Goal: Information Seeking & Learning: Learn about a topic

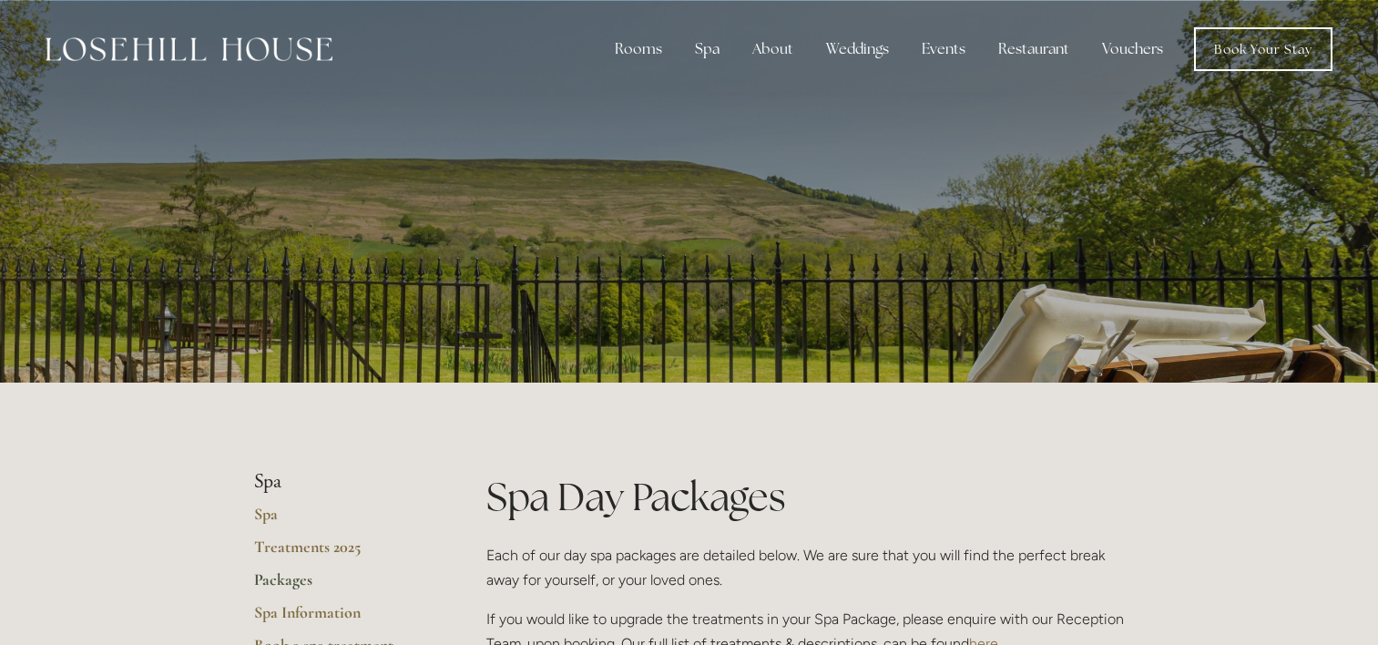
scroll to position [1792, 0]
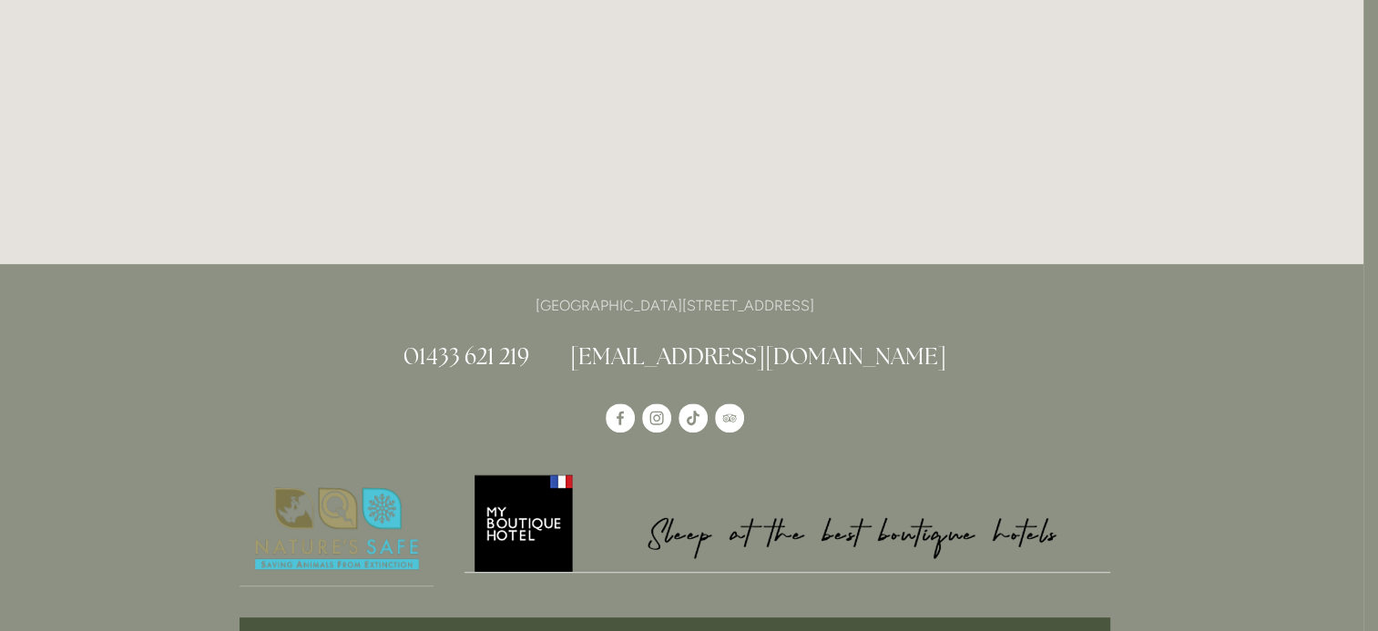
scroll to position [0, 15]
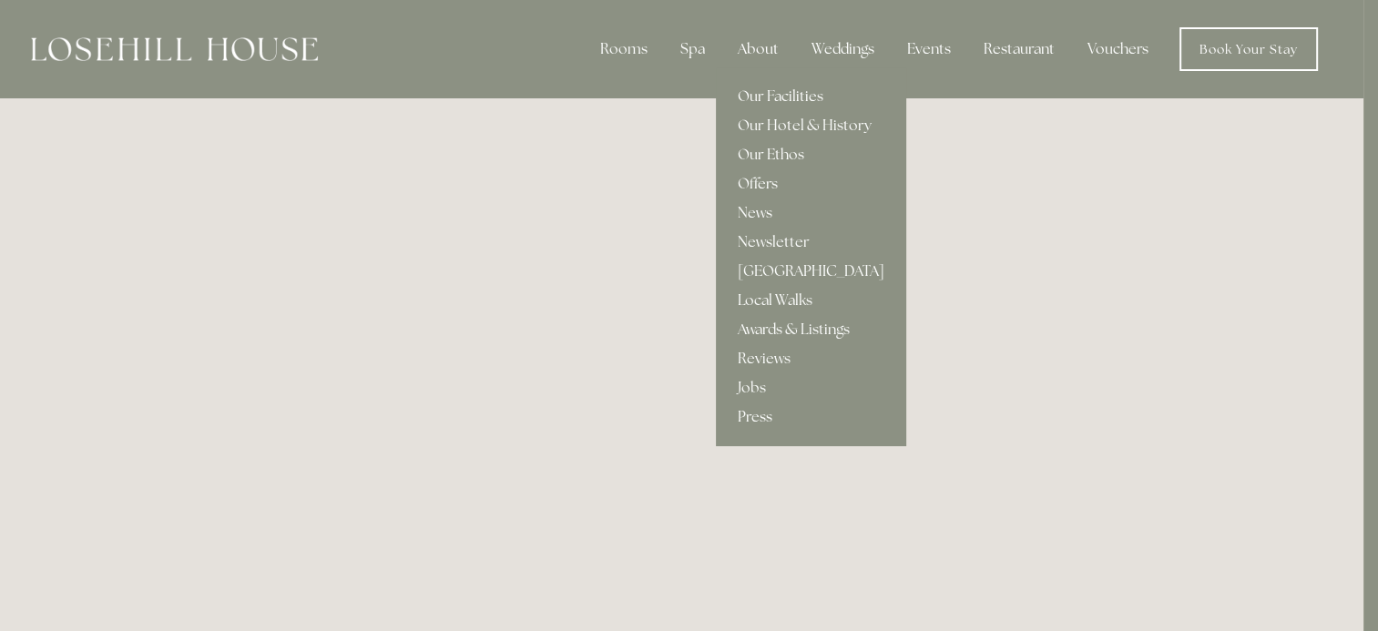
click at [752, 44] on div "About" at bounding box center [758, 49] width 70 height 36
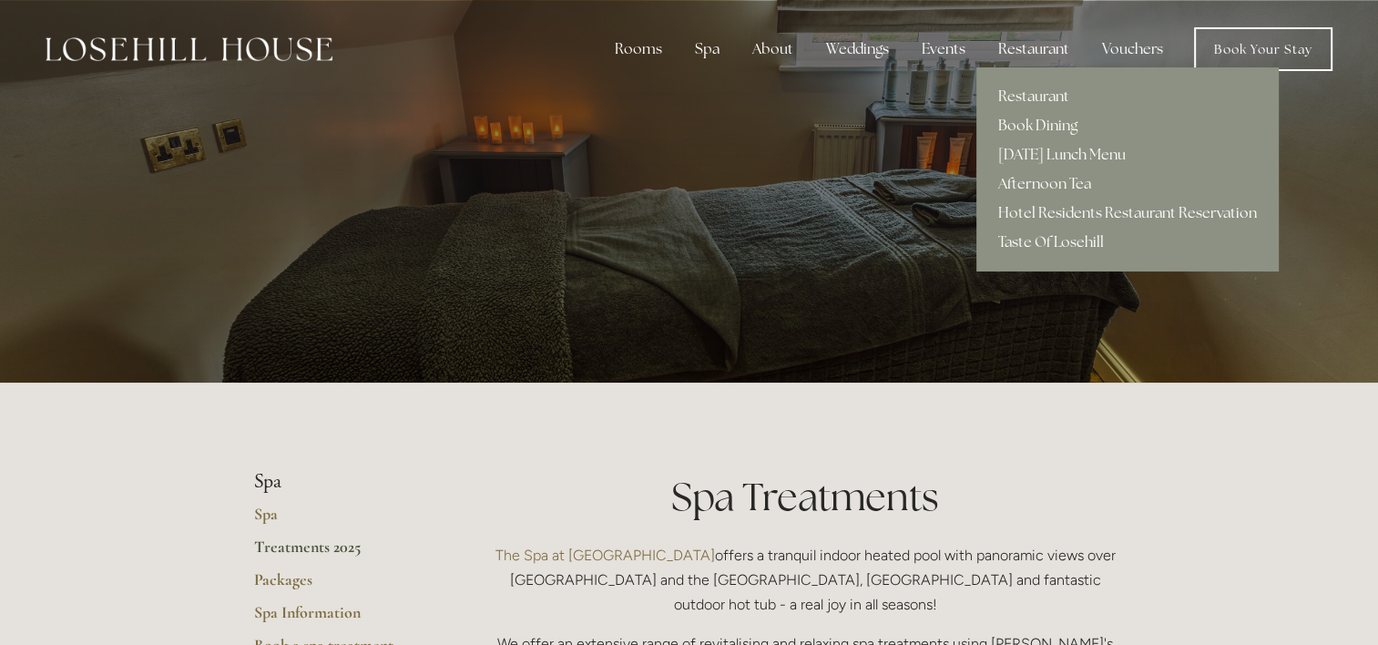
click at [1031, 47] on div "Restaurant" at bounding box center [1034, 49] width 100 height 36
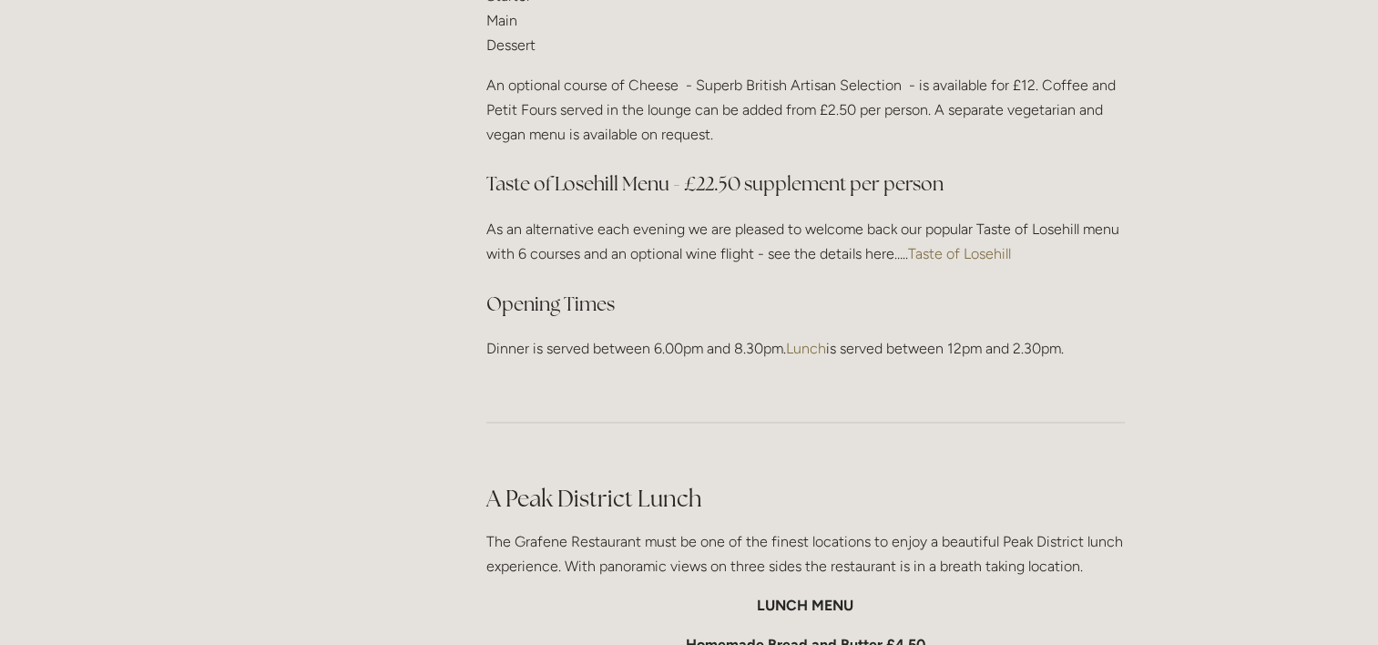
scroll to position [2576, 0]
click at [957, 245] on link "Taste of Losehill" at bounding box center [959, 253] width 103 height 17
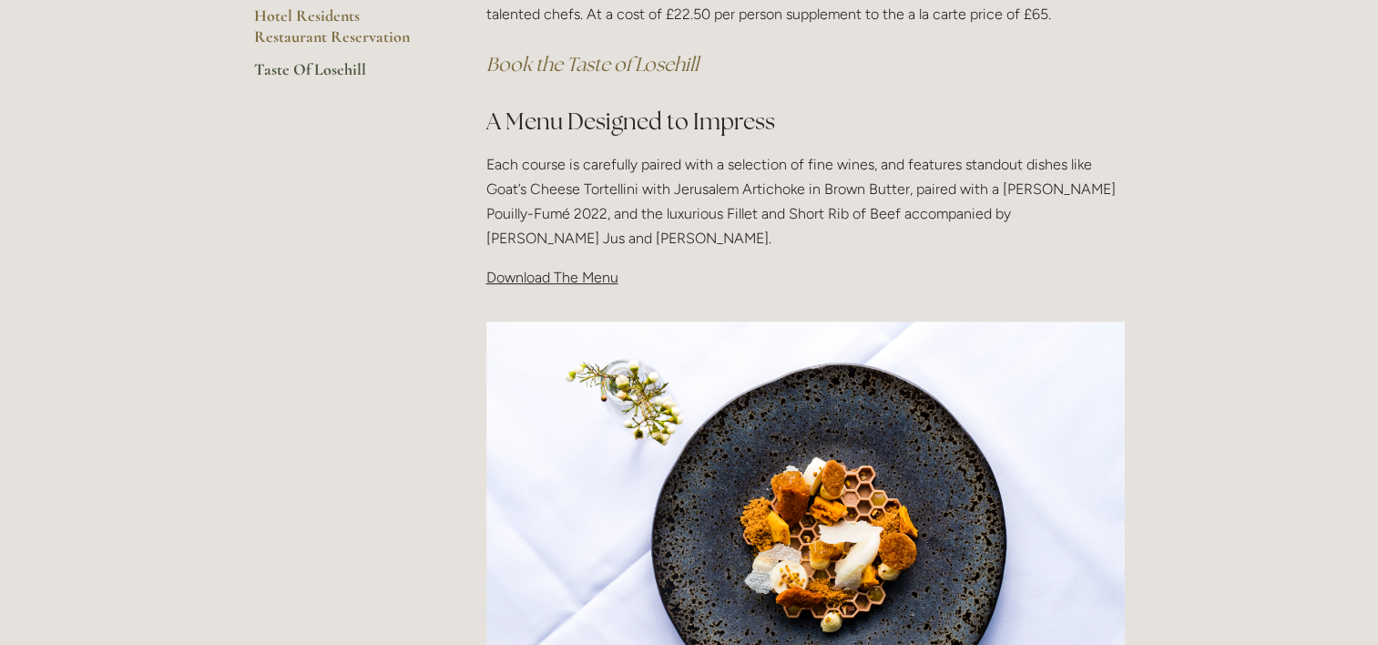
scroll to position [520, 0]
click at [535, 281] on span "Download The Menu" at bounding box center [552, 277] width 132 height 17
click at [572, 271] on span "Download The Menu" at bounding box center [552, 277] width 132 height 17
drag, startPoint x: 523, startPoint y: 281, endPoint x: 497, endPoint y: 278, distance: 25.6
click at [497, 278] on span "Download The Menu" at bounding box center [552, 277] width 132 height 17
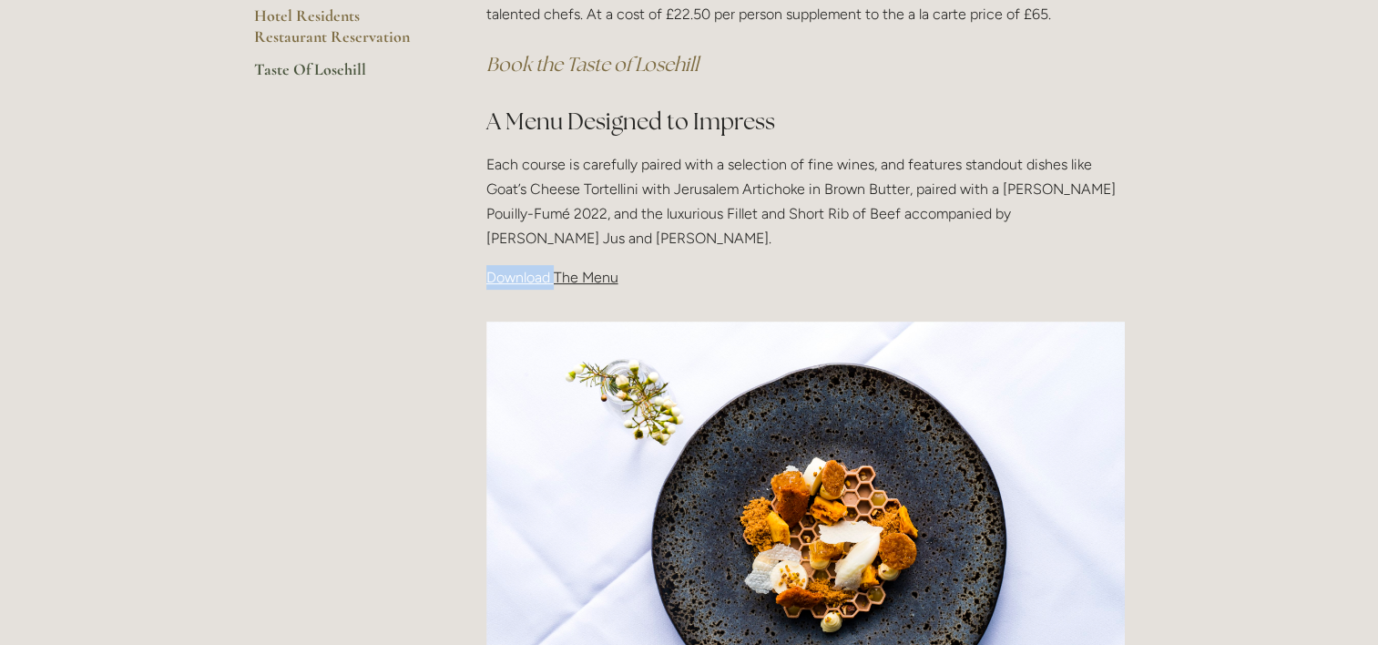
click at [497, 278] on span "Download The Menu" at bounding box center [552, 277] width 132 height 17
click at [657, 228] on p "Each course is carefully paired with a selection of fine wines, and features st…" at bounding box center [805, 201] width 638 height 99
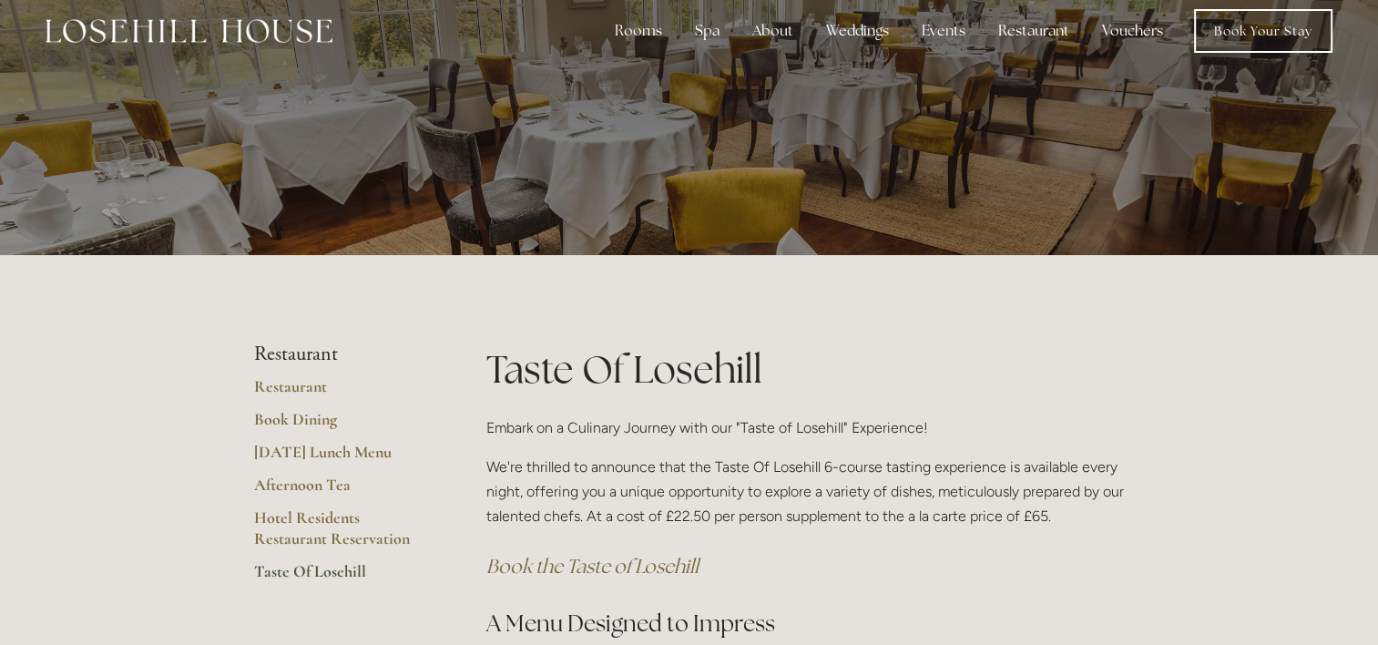
scroll to position [17, 0]
drag, startPoint x: 288, startPoint y: 393, endPoint x: 257, endPoint y: 386, distance: 31.8
click at [257, 386] on link "Restaurant" at bounding box center [341, 393] width 174 height 33
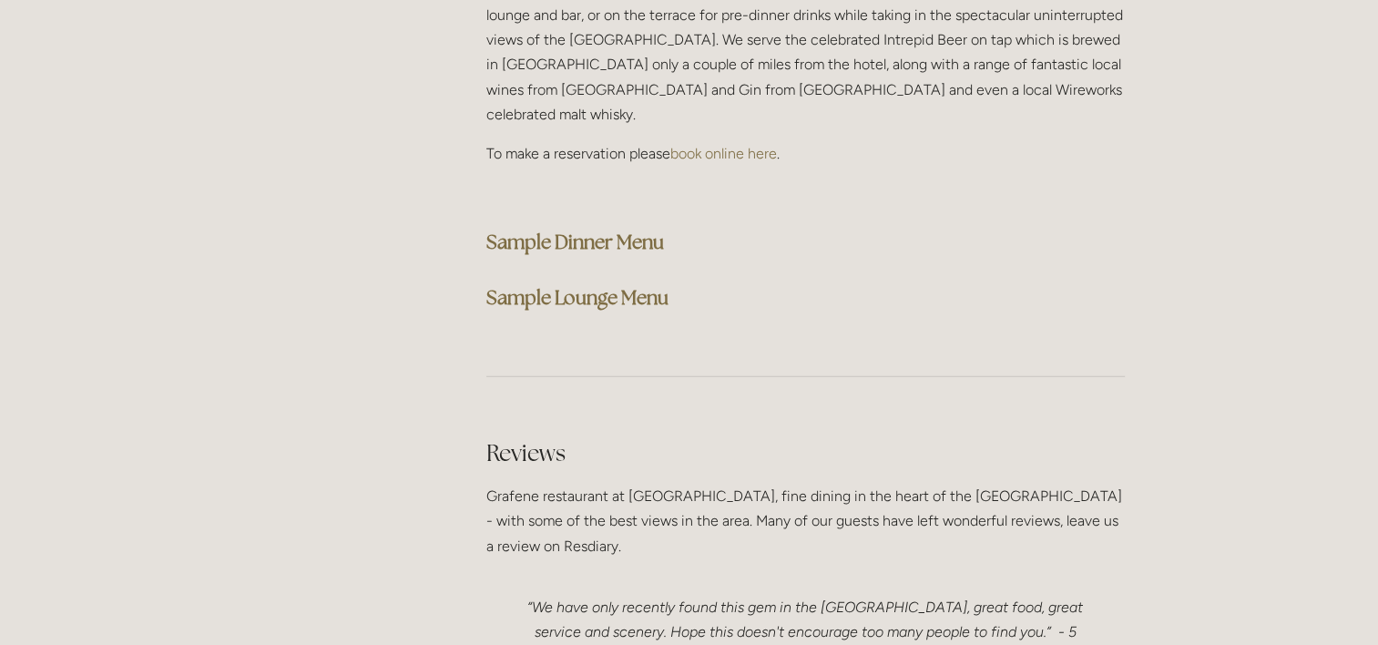
scroll to position [4776, 0]
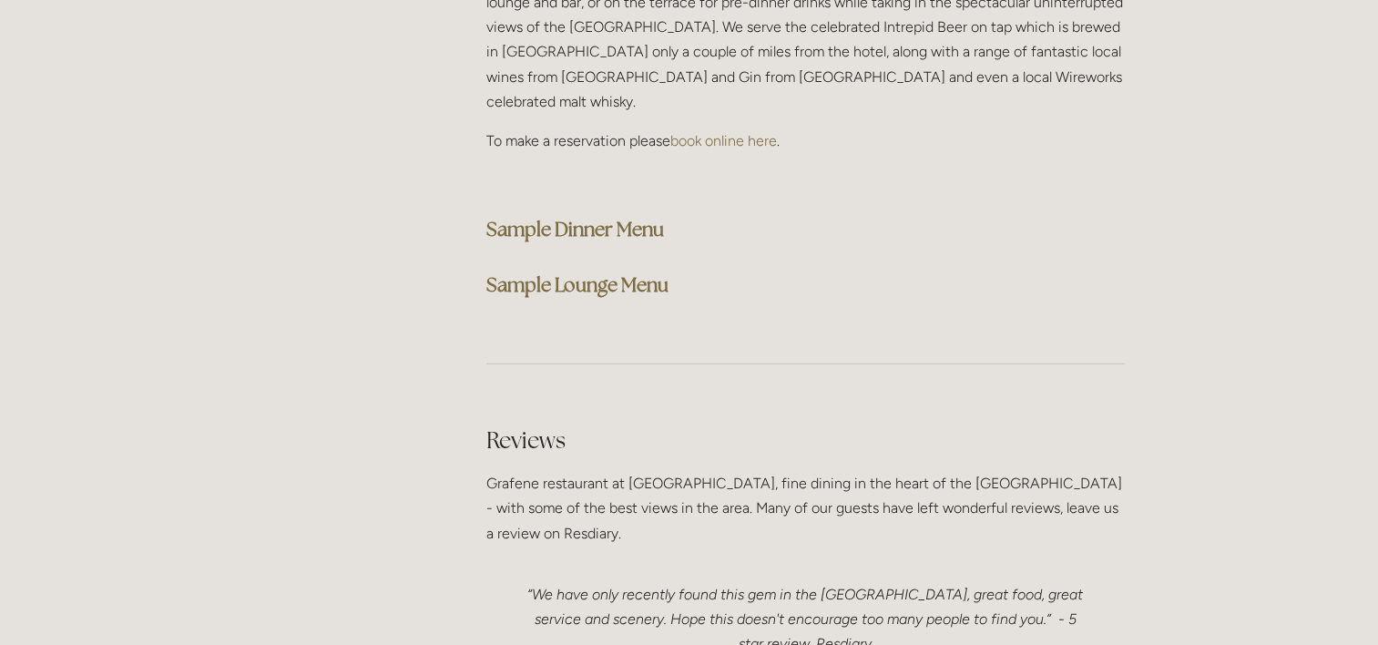
click at [577, 217] on strong "Sample Dinner Menu" at bounding box center [575, 229] width 178 height 25
click at [1113, 471] on p "Grafene restaurant at [GEOGRAPHIC_DATA], fine dining in the heart of the [GEOGR…" at bounding box center [805, 508] width 638 height 75
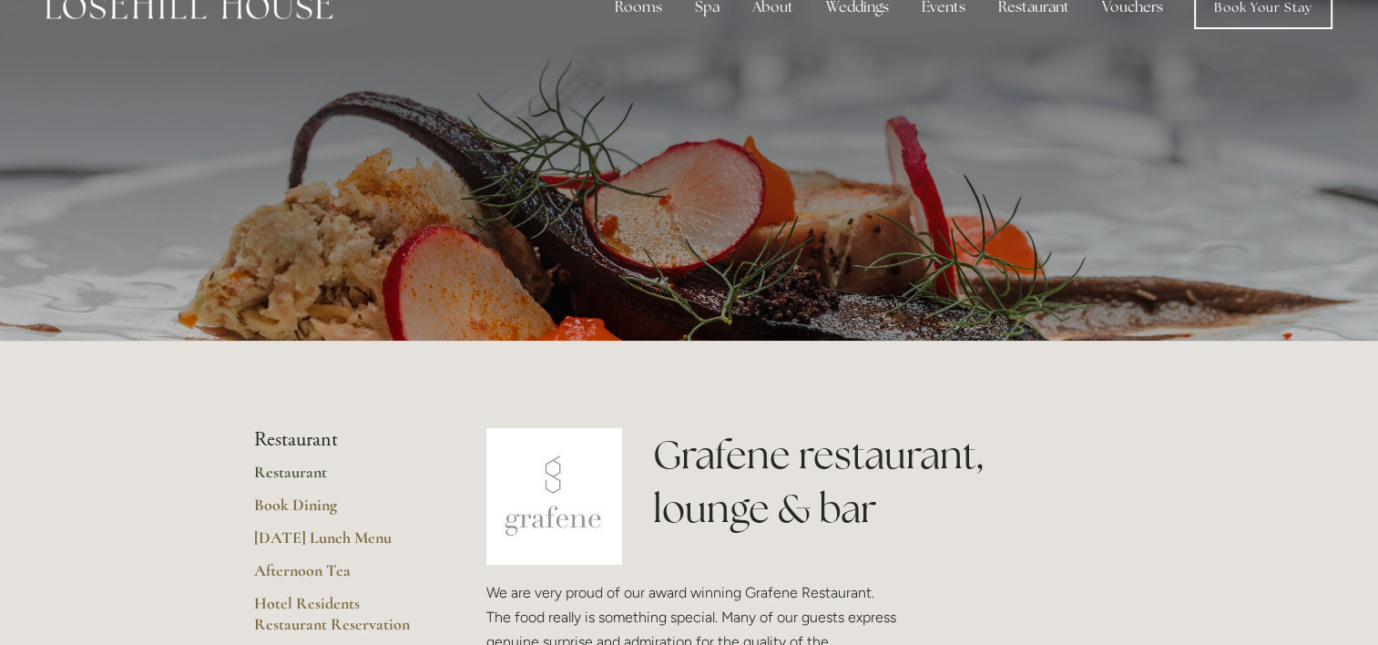
scroll to position [0, 0]
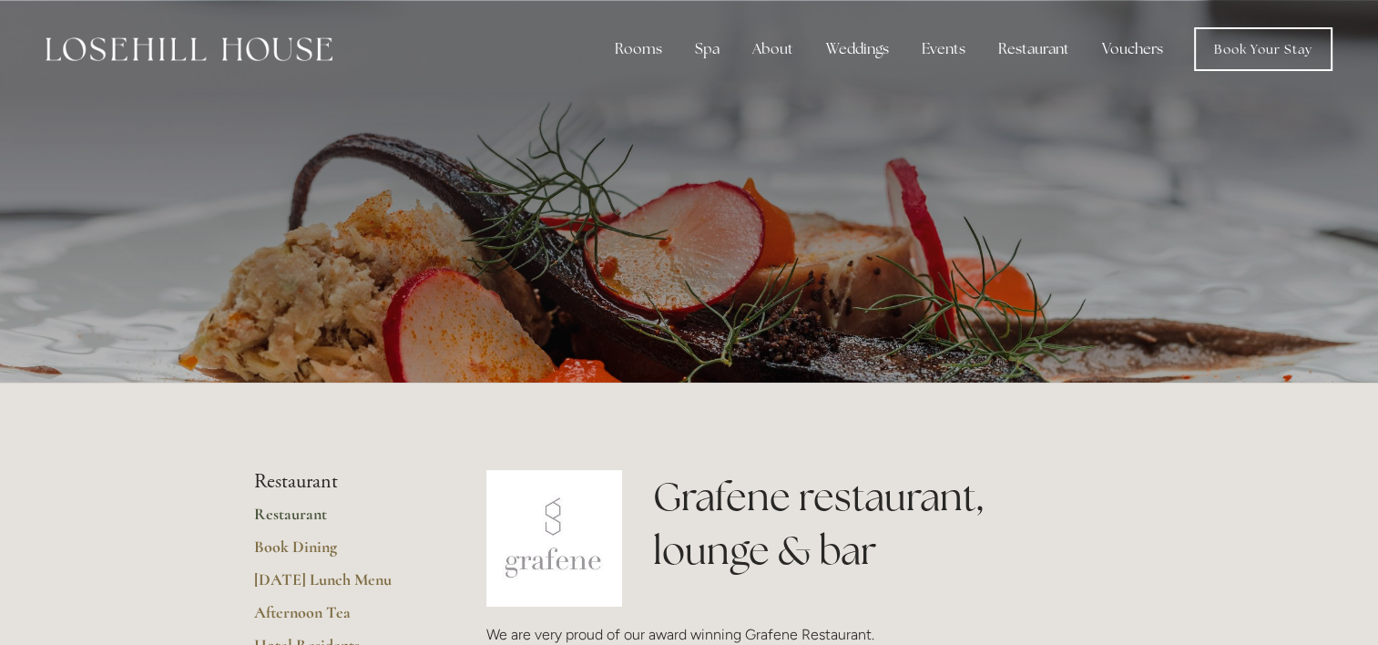
click at [236, 60] on img at bounding box center [189, 49] width 287 height 24
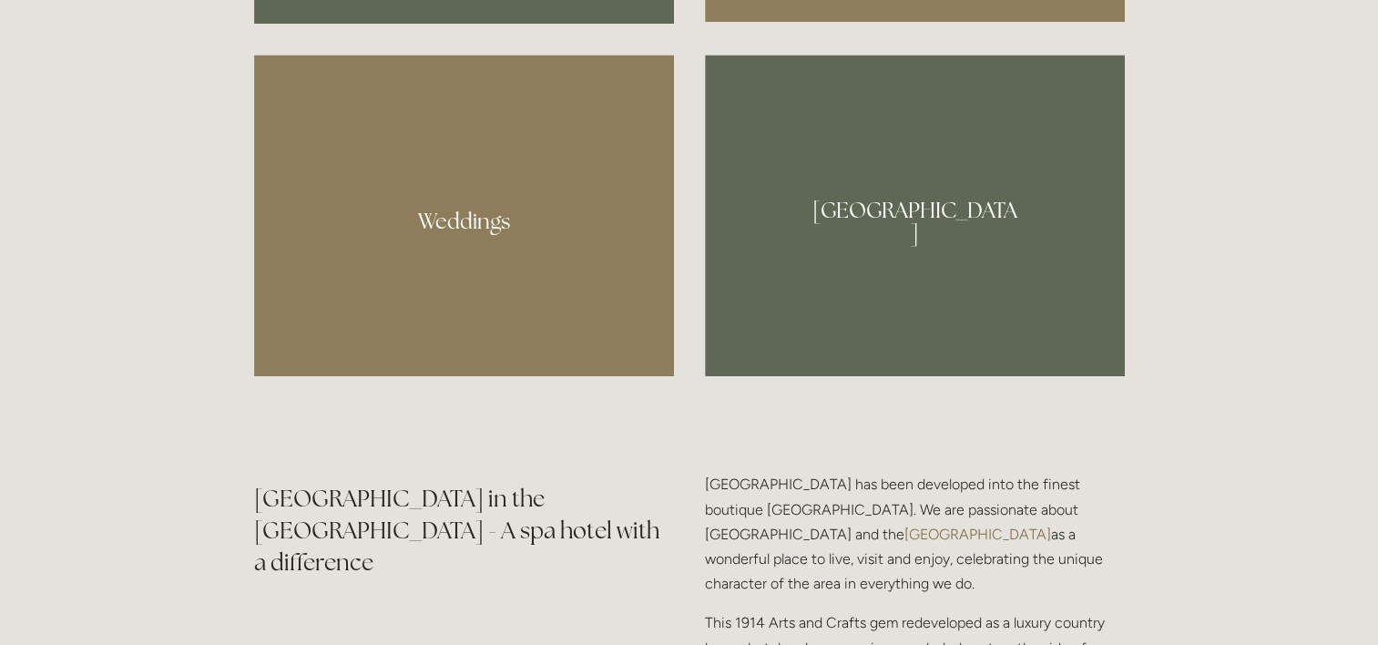
scroll to position [1738, 0]
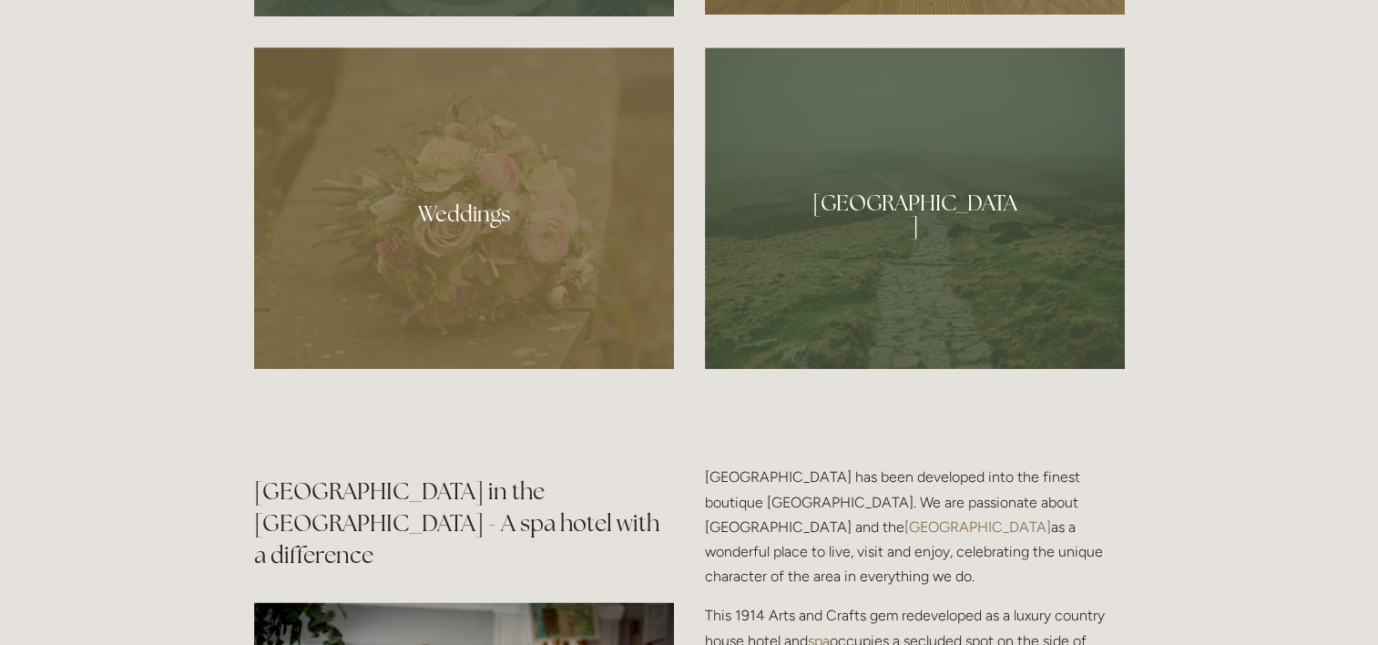
click at [898, 199] on div at bounding box center [915, 208] width 420 height 322
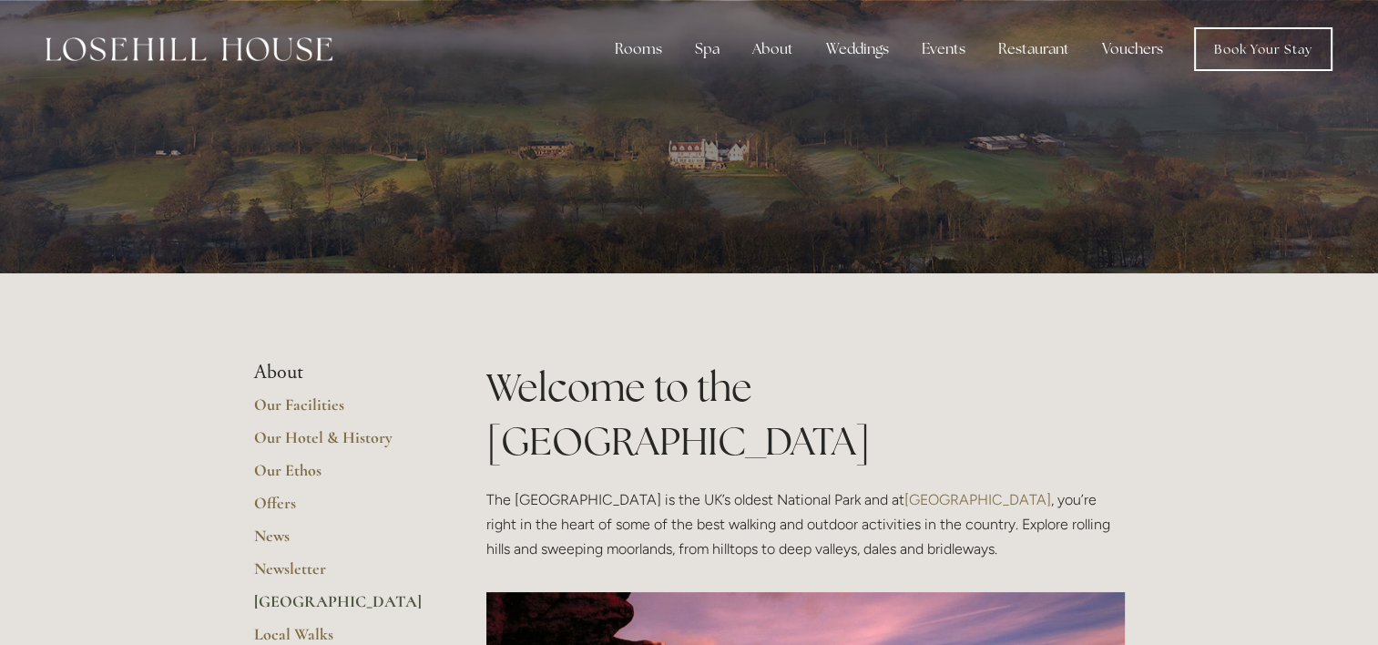
click at [259, 59] on img at bounding box center [189, 49] width 287 height 24
